Goal: Find specific page/section: Find specific page/section

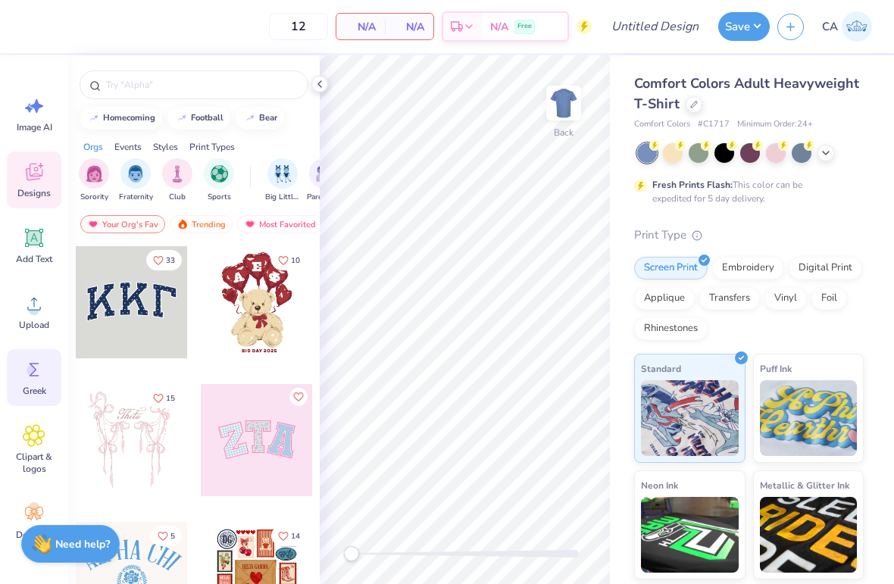
click at [25, 381] on div "Greek" at bounding box center [34, 377] width 55 height 57
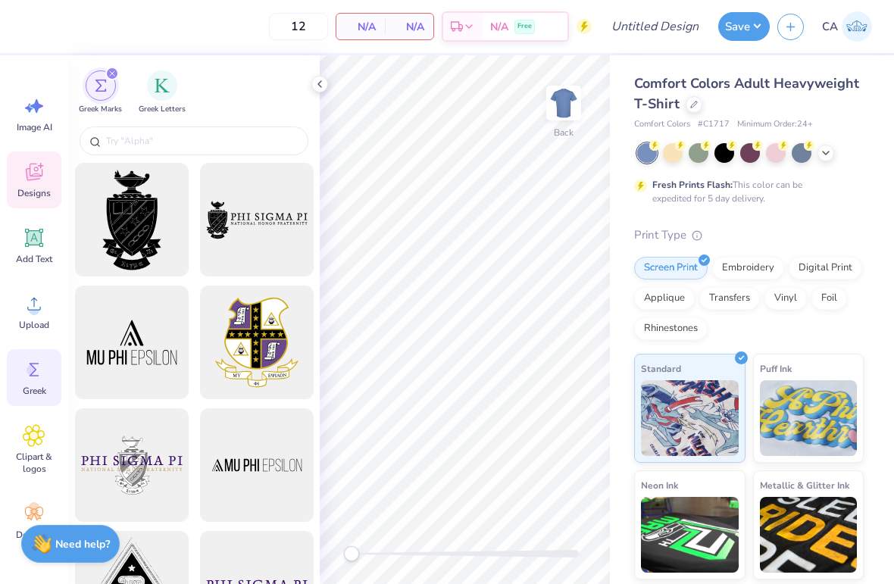
click at [33, 188] on span "Designs" at bounding box center [33, 193] width 33 height 12
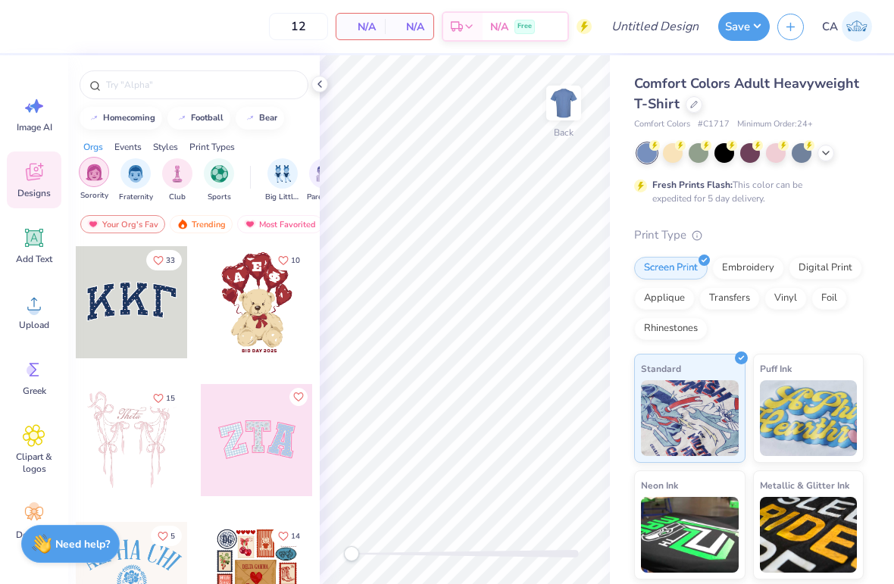
click at [88, 181] on img "filter for Sorority" at bounding box center [94, 172] width 17 height 17
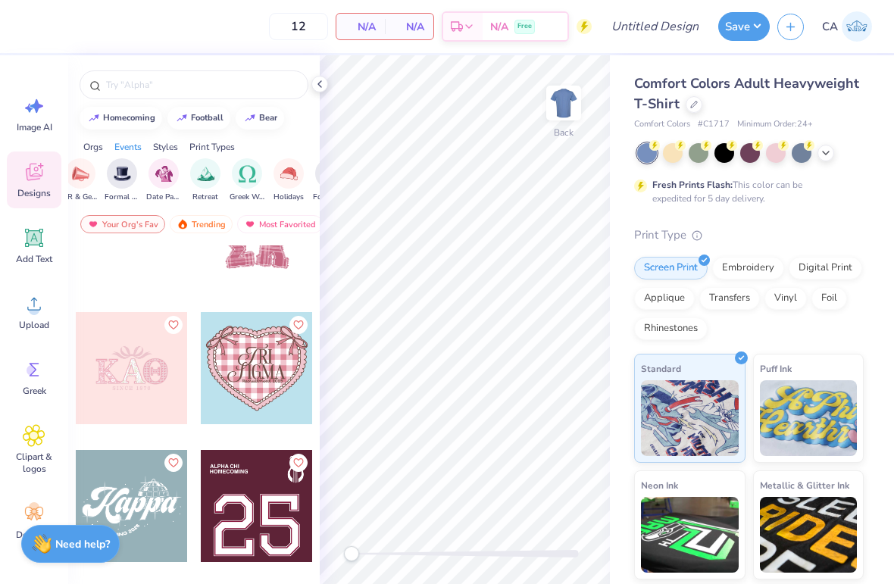
scroll to position [0, 412]
click at [156, 181] on img "filter for Date Parties & Socials" at bounding box center [162, 172] width 17 height 17
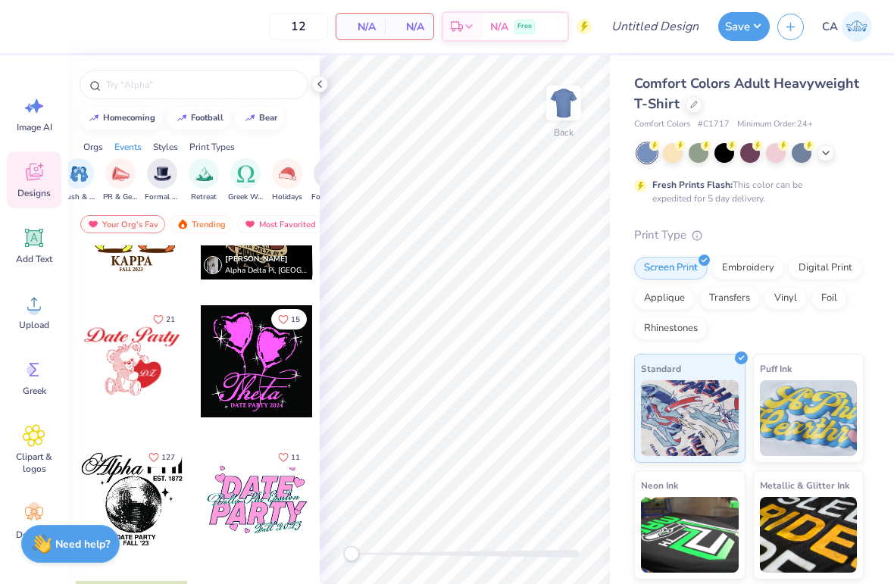
scroll to position [96, 0]
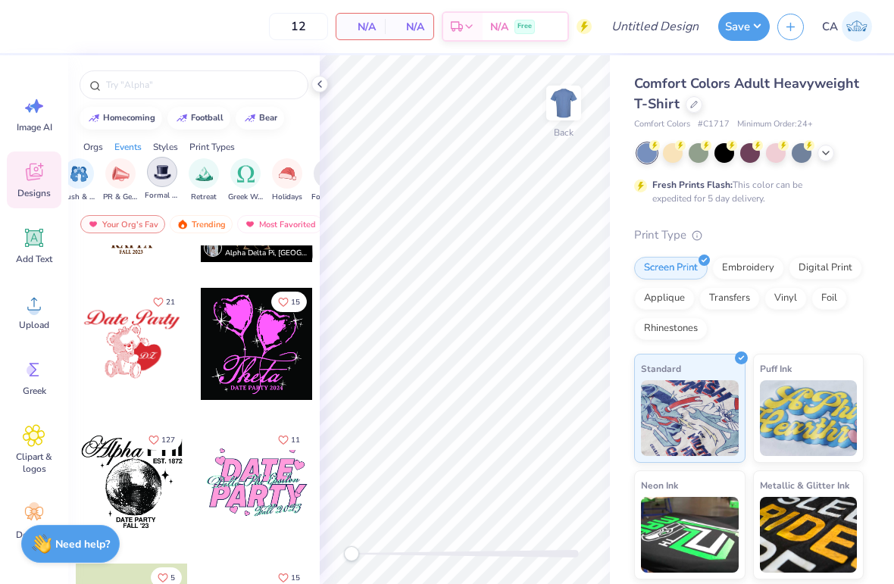
click at [154, 181] on img "filter for Formal & Semi" at bounding box center [162, 172] width 17 height 17
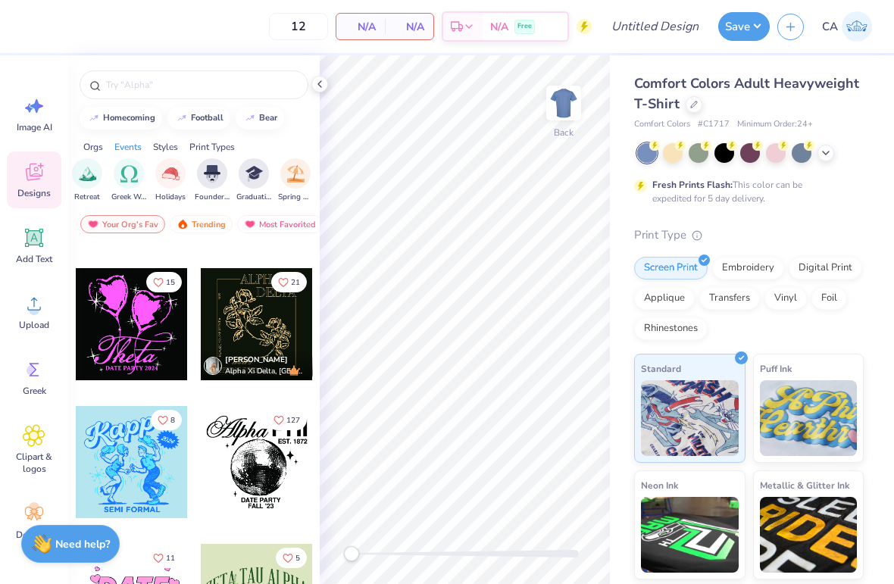
scroll to position [1921, 0]
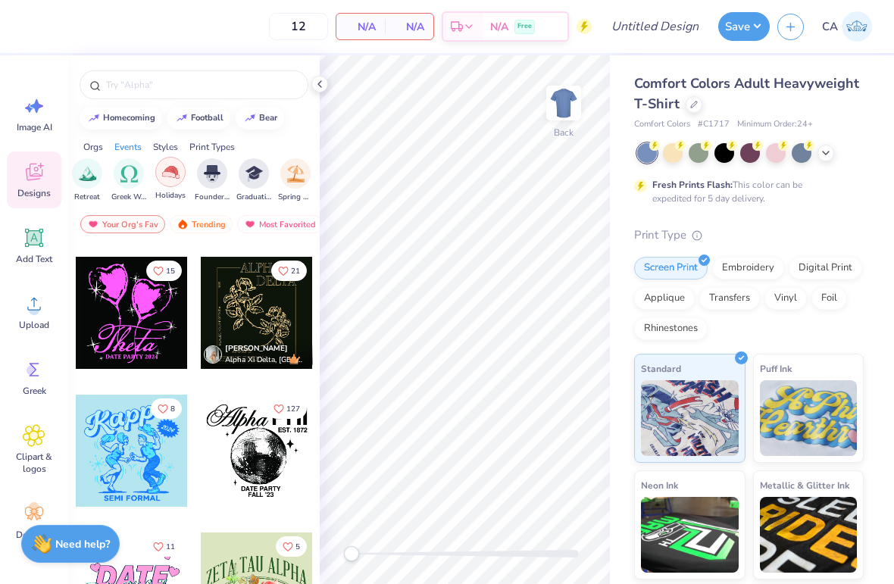
click at [177, 181] on img "filter for Holidays" at bounding box center [170, 172] width 17 height 17
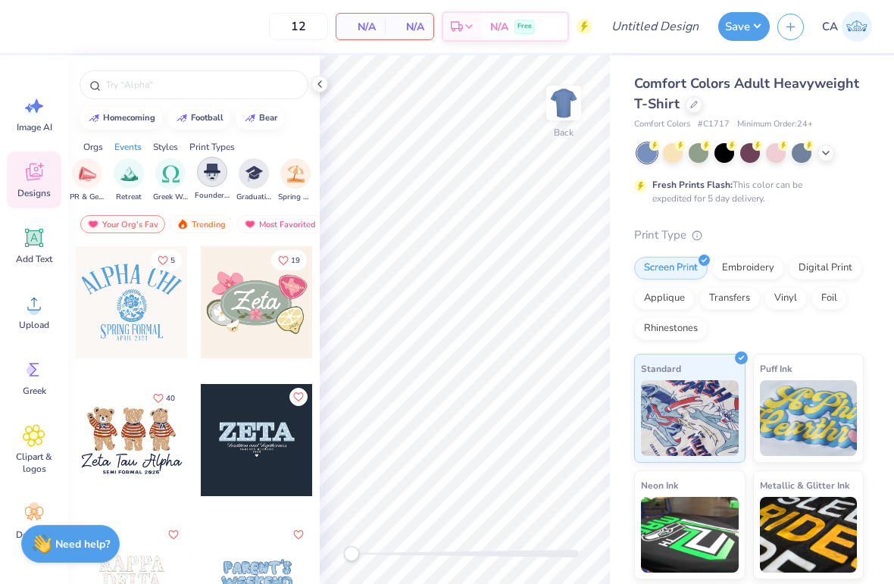
click at [208, 185] on div "filter for Founder’s Day" at bounding box center [212, 172] width 30 height 30
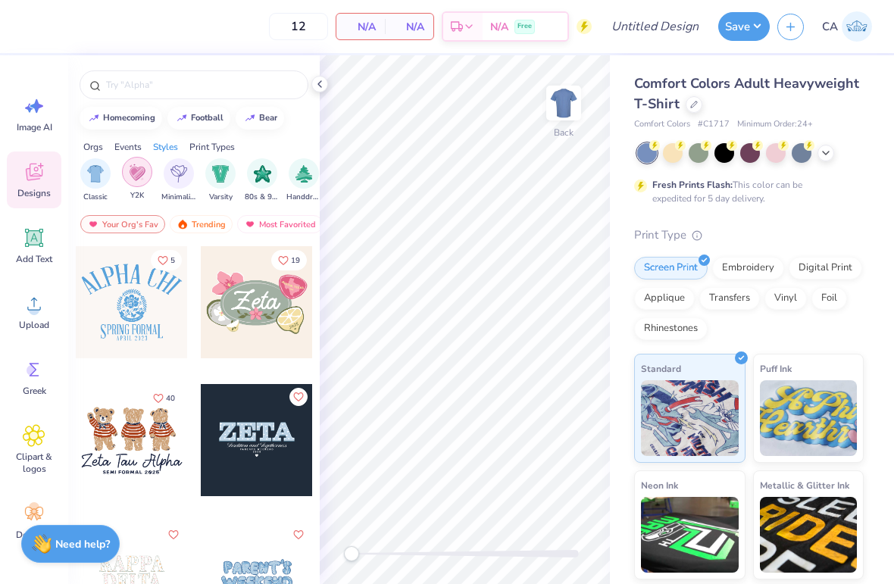
click at [130, 177] on img "filter for Y2K" at bounding box center [137, 172] width 17 height 17
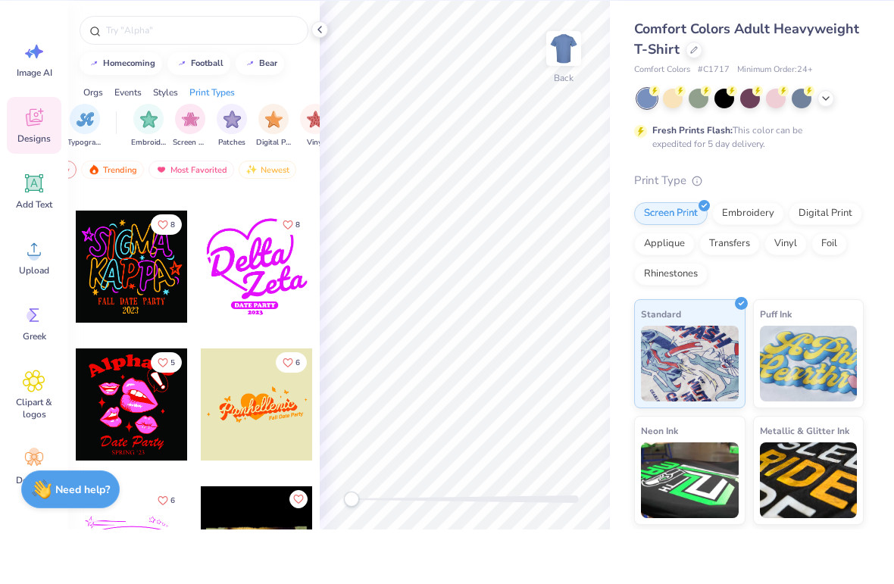
scroll to position [0, 1213]
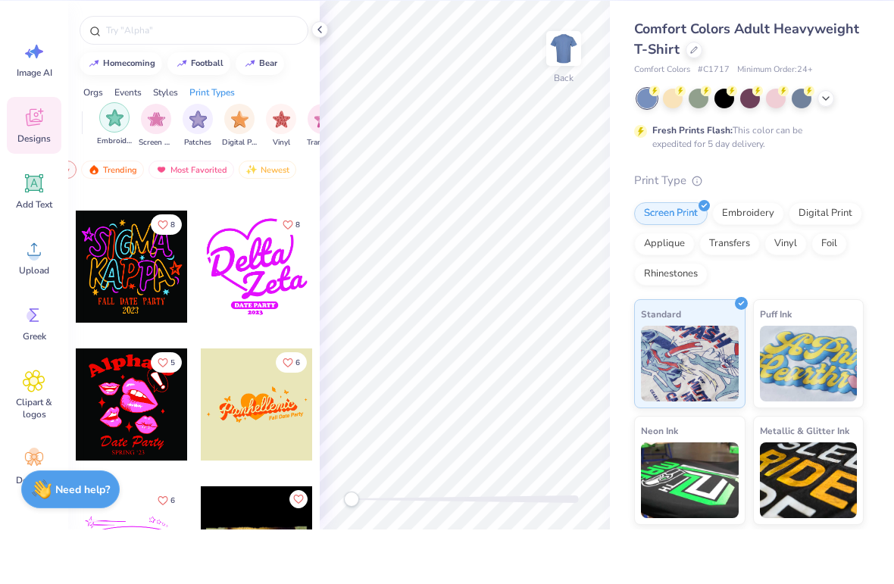
click at [119, 164] on img "filter for Embroidery" at bounding box center [114, 172] width 17 height 17
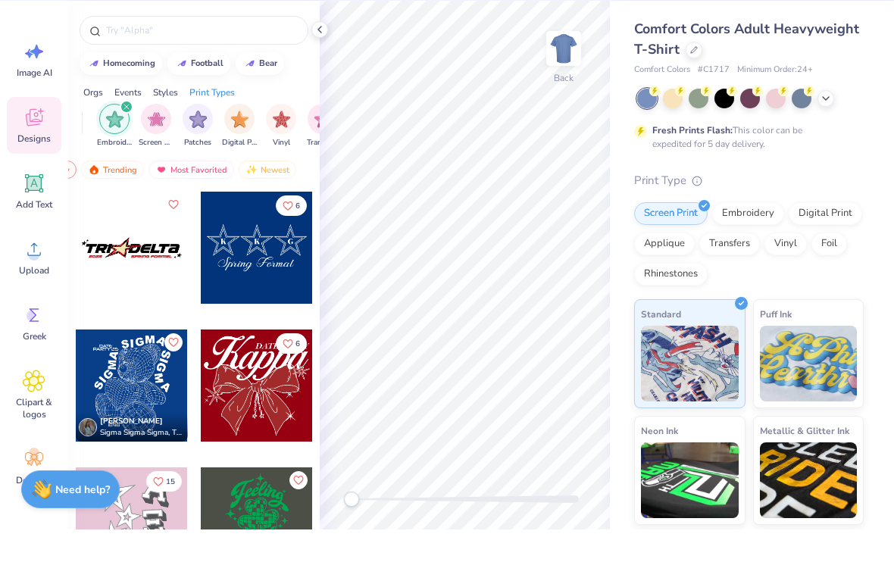
scroll to position [0, 0]
